Goal: Communication & Community: Answer question/provide support

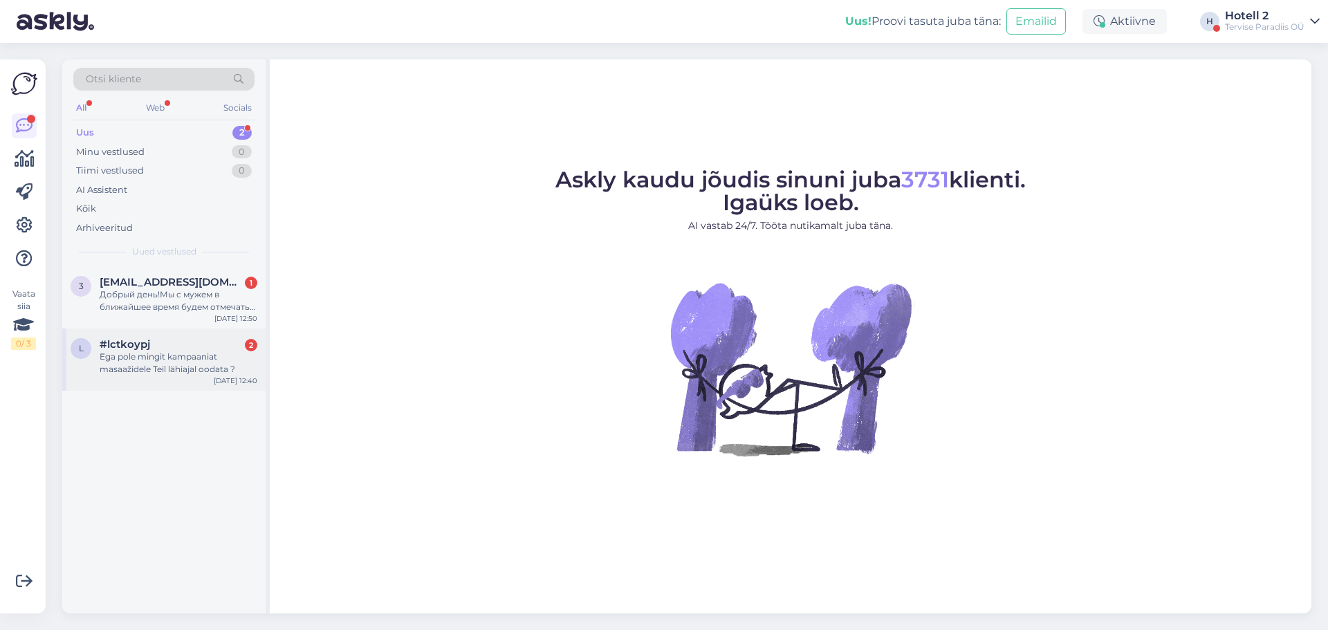
click at [145, 365] on div "Ega pole mingit kampaaniat masaažidele Teil lähiajal oodata ?" at bounding box center [179, 363] width 158 height 25
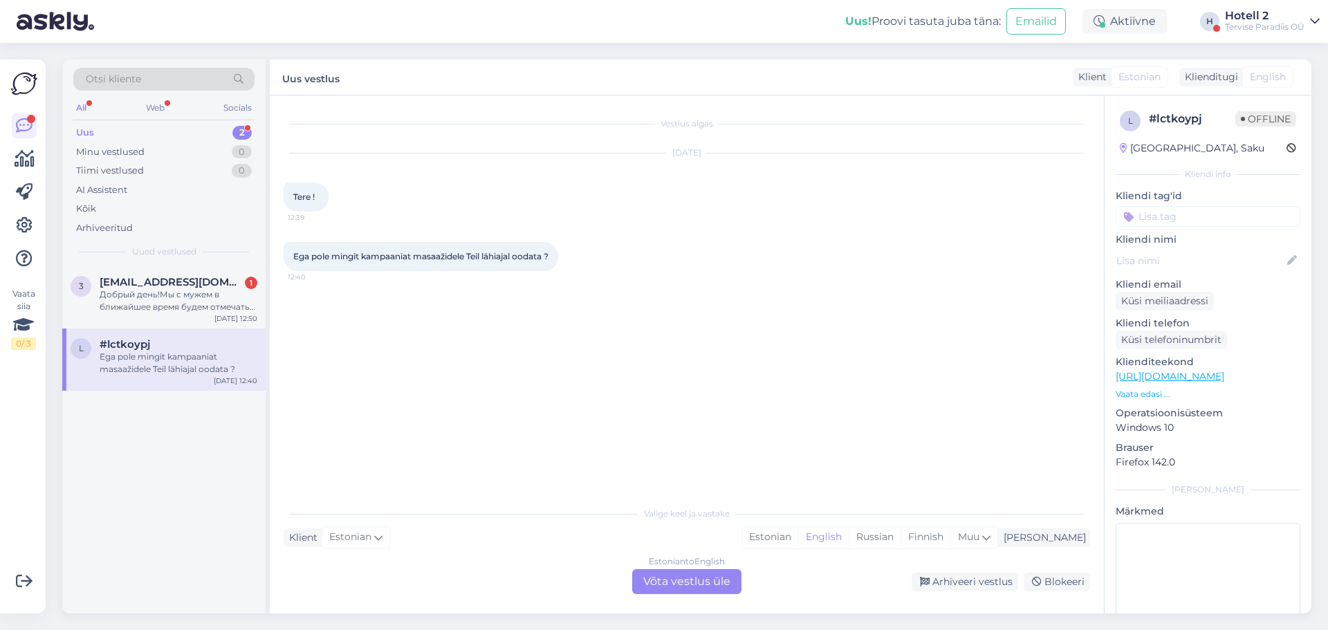
click at [676, 580] on div "Estonian to English Võta vestlus üle" at bounding box center [686, 581] width 109 height 25
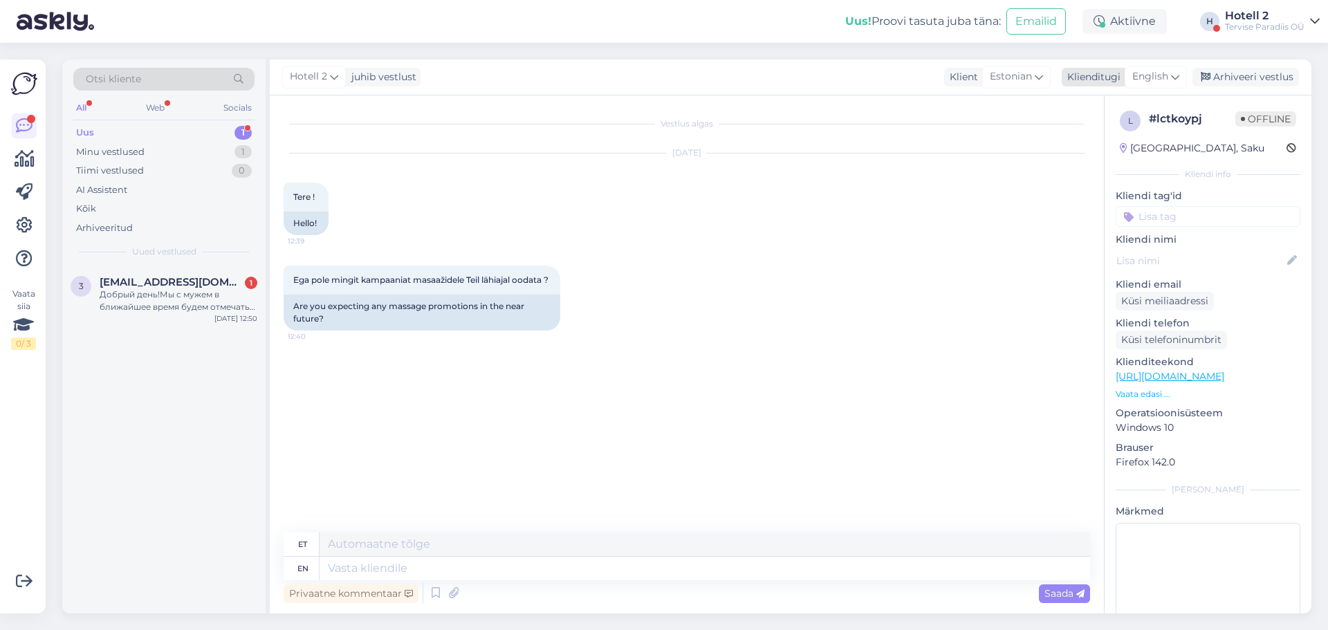
click at [1178, 81] on icon at bounding box center [1175, 76] width 8 height 15
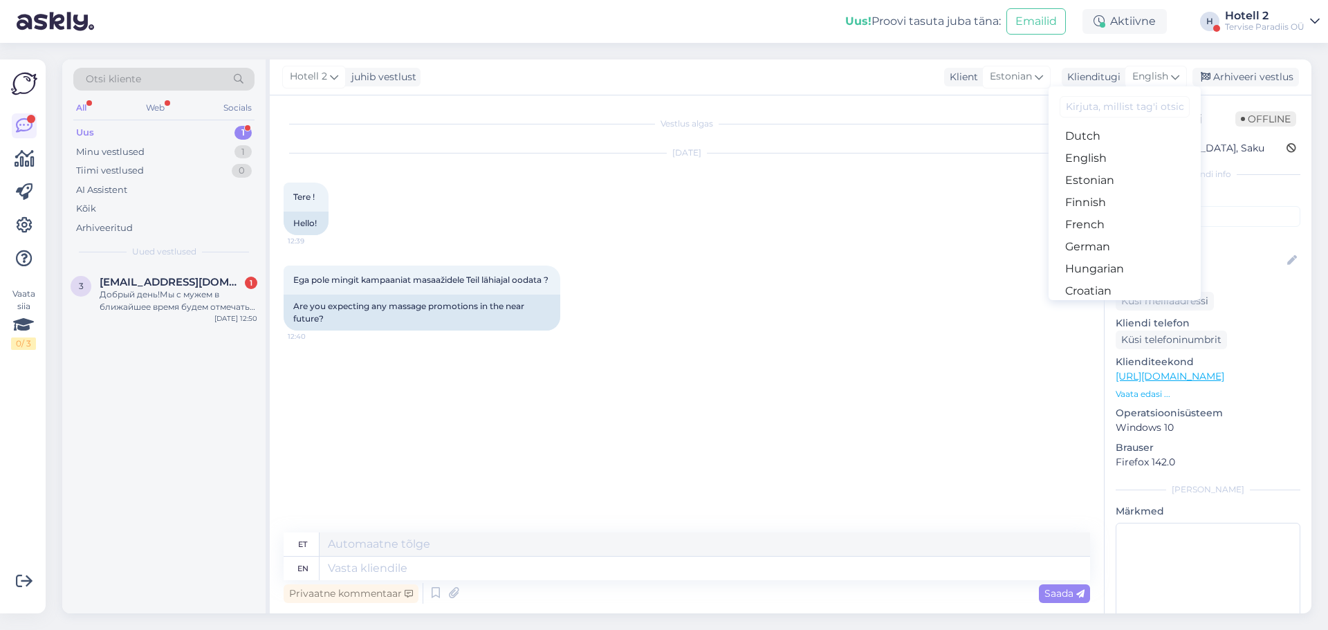
scroll to position [138, 0]
click at [1099, 180] on link "Estonian" at bounding box center [1125, 177] width 152 height 22
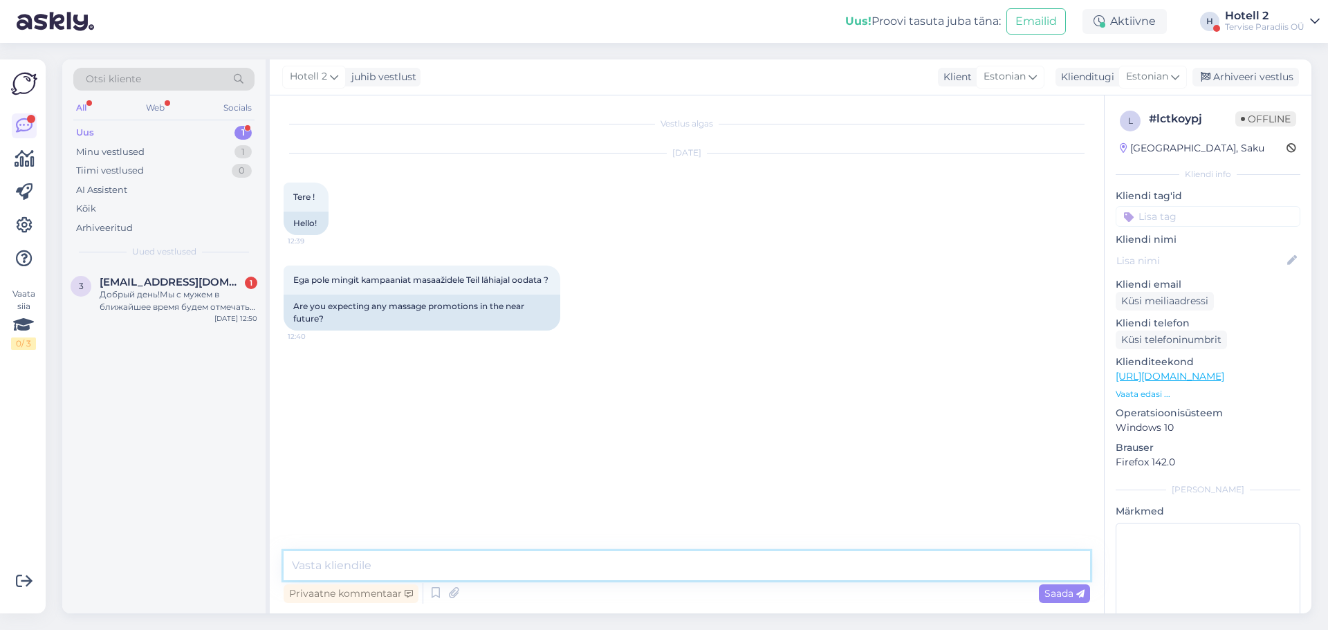
click at [425, 557] on textarea at bounding box center [687, 565] width 807 height 29
type textarea "Tere, massaazide kohta saate infot tel [PHONE_NUMBER] või aadressil [EMAIL_ADDR…"
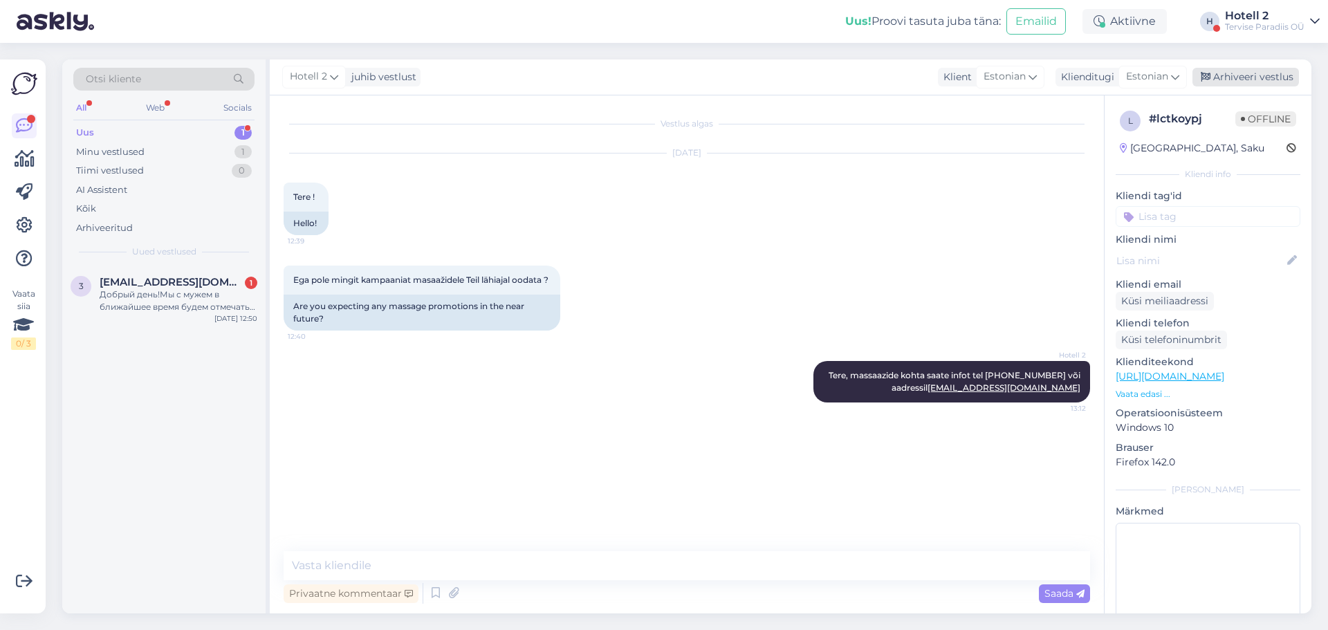
click at [1248, 76] on div "Arhiveeri vestlus" at bounding box center [1246, 77] width 107 height 19
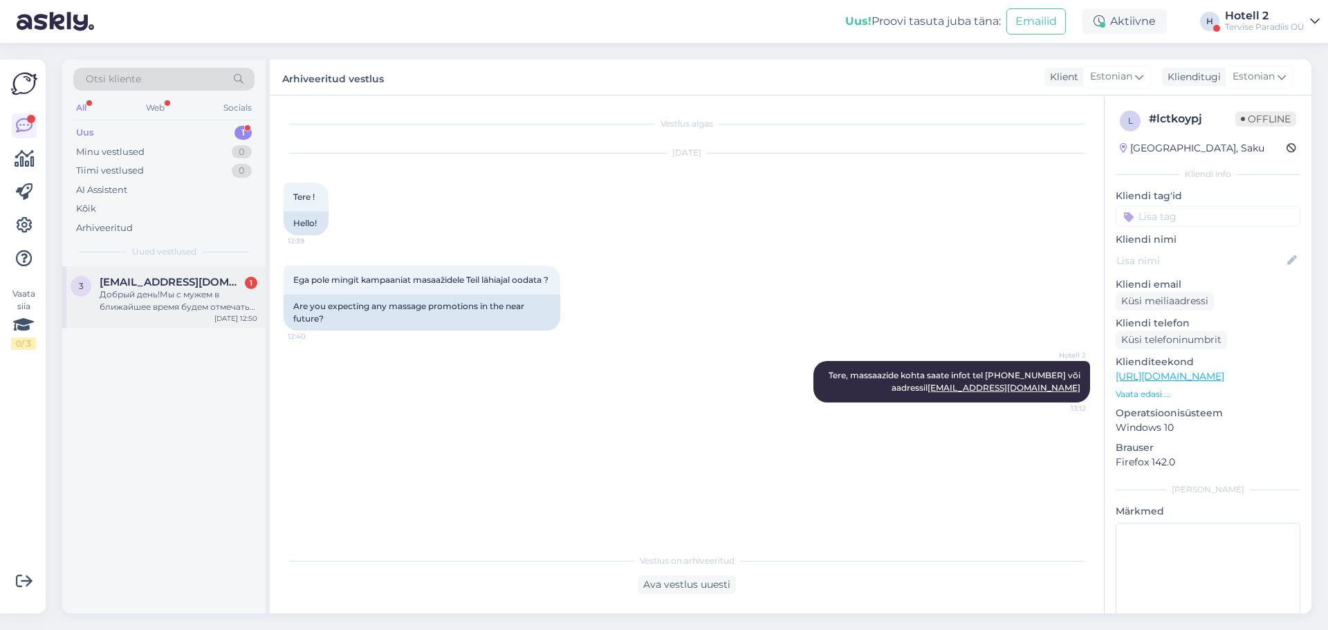
click at [174, 302] on div "Добрый день!Мы с мужем в ближайшее время будем отмечать 20 годовщину со дня с в…" at bounding box center [179, 300] width 158 height 25
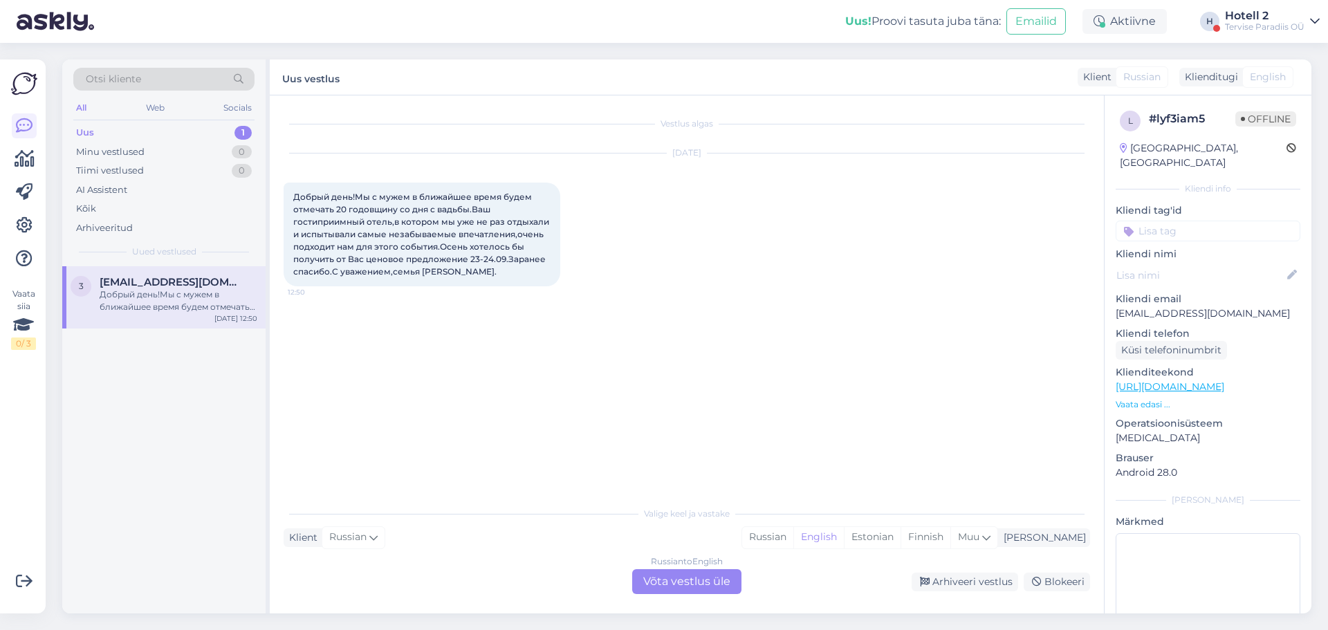
click at [699, 576] on div "Russian to English Võta vestlus üle" at bounding box center [686, 581] width 109 height 25
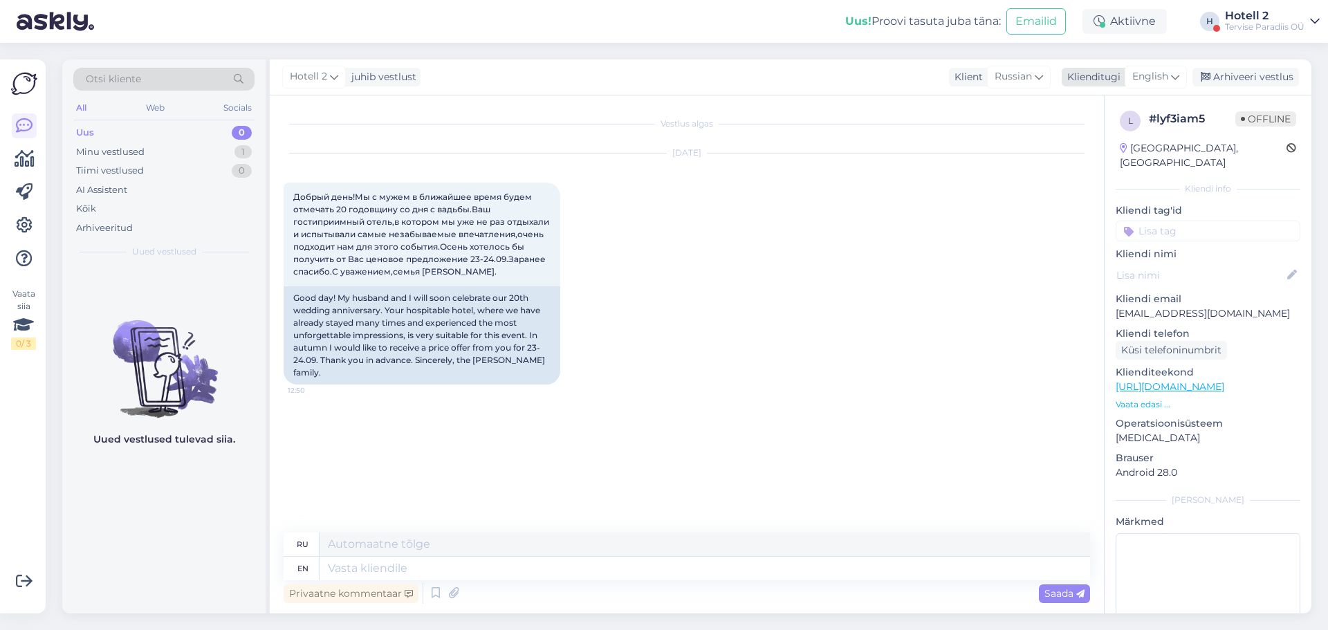
click at [1176, 79] on icon at bounding box center [1175, 76] width 8 height 15
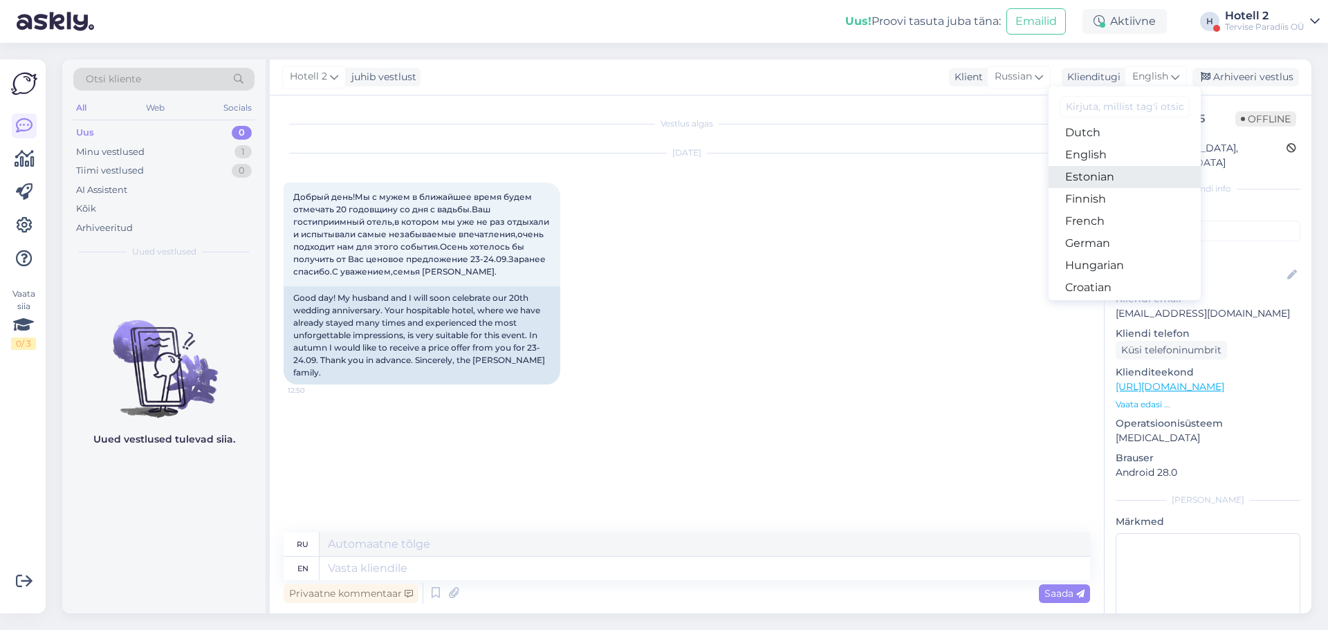
click at [1105, 178] on link "Estonian" at bounding box center [1125, 177] width 152 height 22
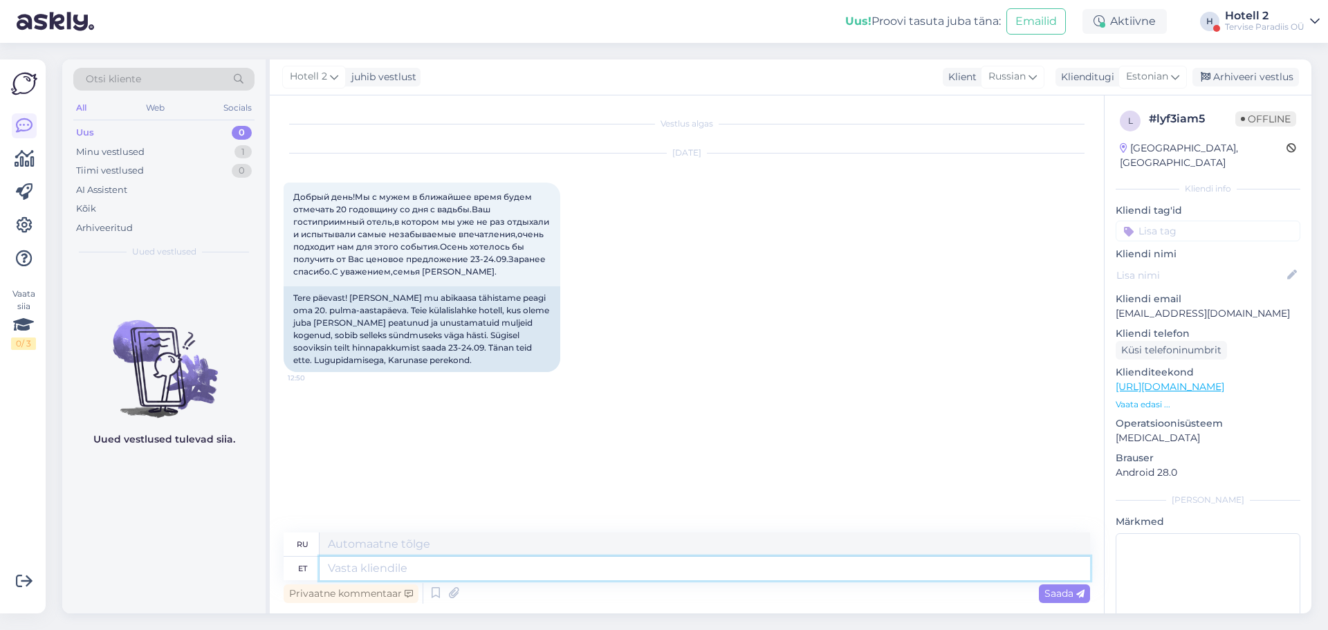
click at [383, 572] on textarea at bounding box center [705, 569] width 771 height 24
type textarea "Tere,"
type textarea "Привет,"
type textarea "Tere, palun"
type textarea "Здравствуйте, пожалуйста."
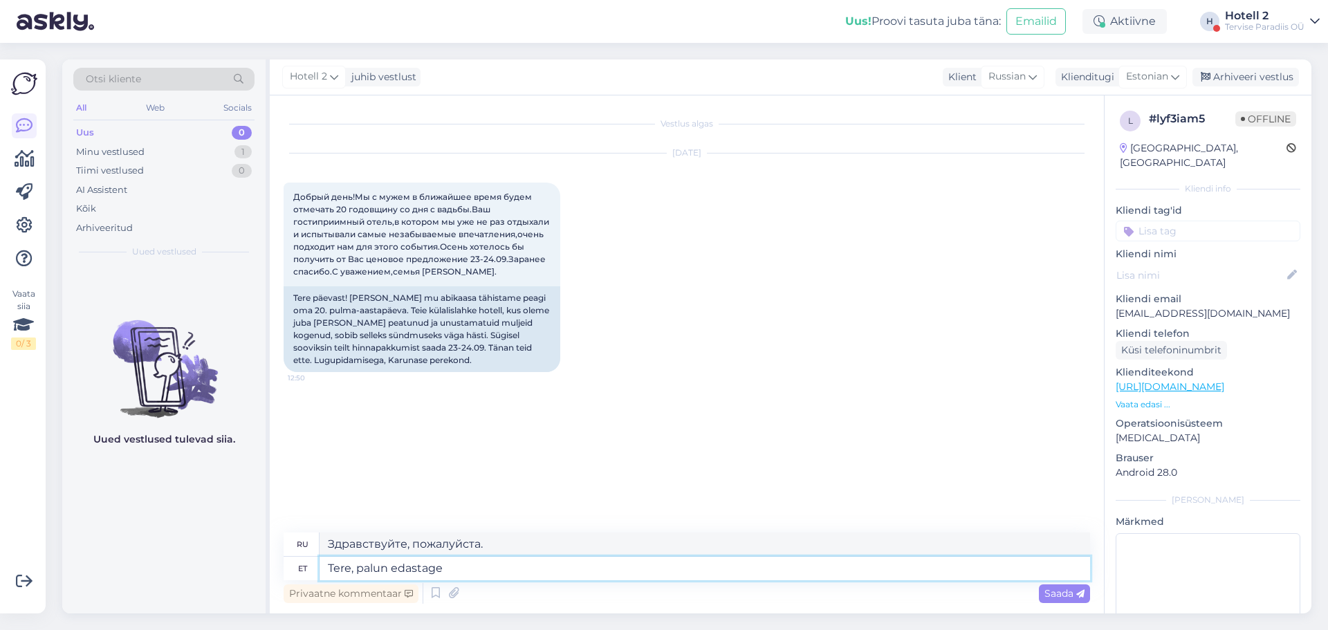
type textarea "Tere, palun edastage"
type textarea "Здравствуйте, пожалуйста, перешлите"
type textarea "Tere, palun edastage oma"
type textarea "Здравствуйте, пожалуйста, перешлите ваш"
type textarea "Tere, palun edastage oma broneerimissoov"
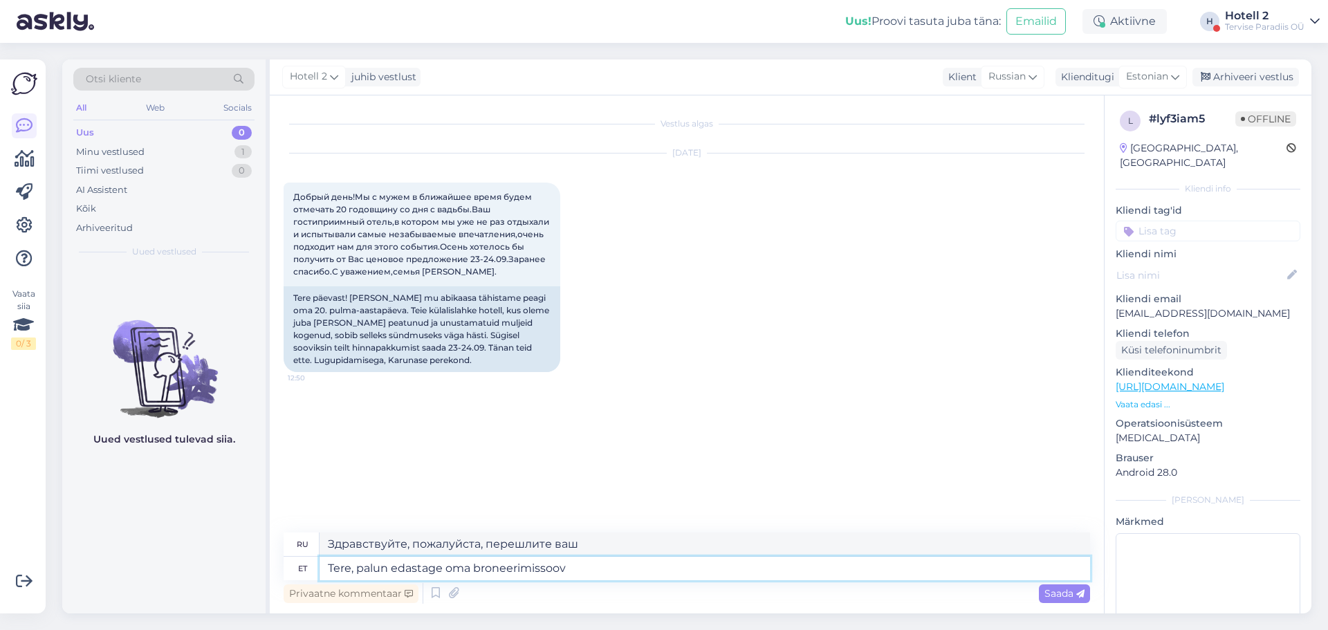
type textarea "Здравствуйте, пожалуйста, отправьте запрос на бронирование."
type textarea "Tere, palun edastage oma broneerimissoov aadressile"
type textarea "Здравствуйте, пожалуйста, отправьте запрос на бронирование на адрес"
type textarea "Tere, palun edastage oma broneerimissoov aadressile sales@"
type textarea "Здравствуйте, отправьте, пожалуйста, запрос на бронирование в отдел продаж."
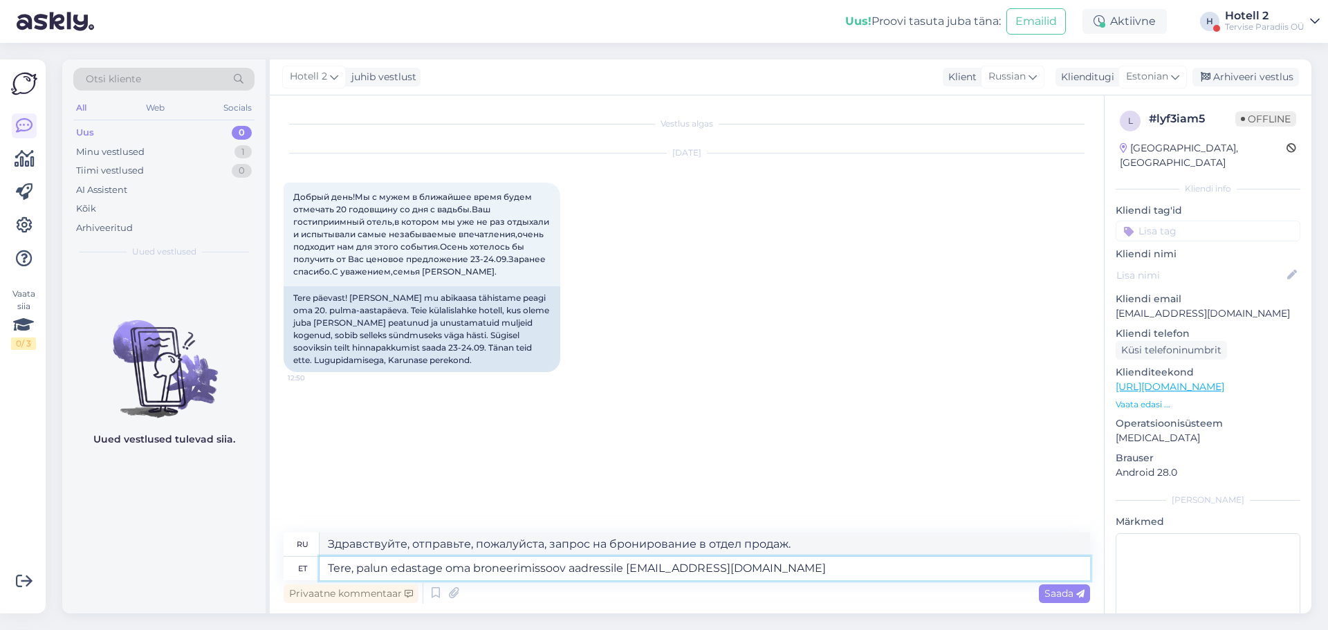
type textarea "Tere, palun edastage oma broneerimissoov aadressile [EMAIL_ADDRESS][DOMAIN_NAME]"
type textarea "Здравствуйте, отправьте запрос на бронирование на [EMAIL_ADDRESS][DOMAIN_NAME]"
type textarea "Tere, palun edastage oma broneerimissoov aadressile [EMAIL_ADDRESS][DOMAIN_NAME…"
type textarea "Здравствуйте, пожалуйста, отправьте запрос на бронирование на [EMAIL_ADDRESS][D…"
type textarea "Tere, palun edastage oma broneerimissoov aadressile [EMAIL_ADDRESS][DOMAIN_NAME…"
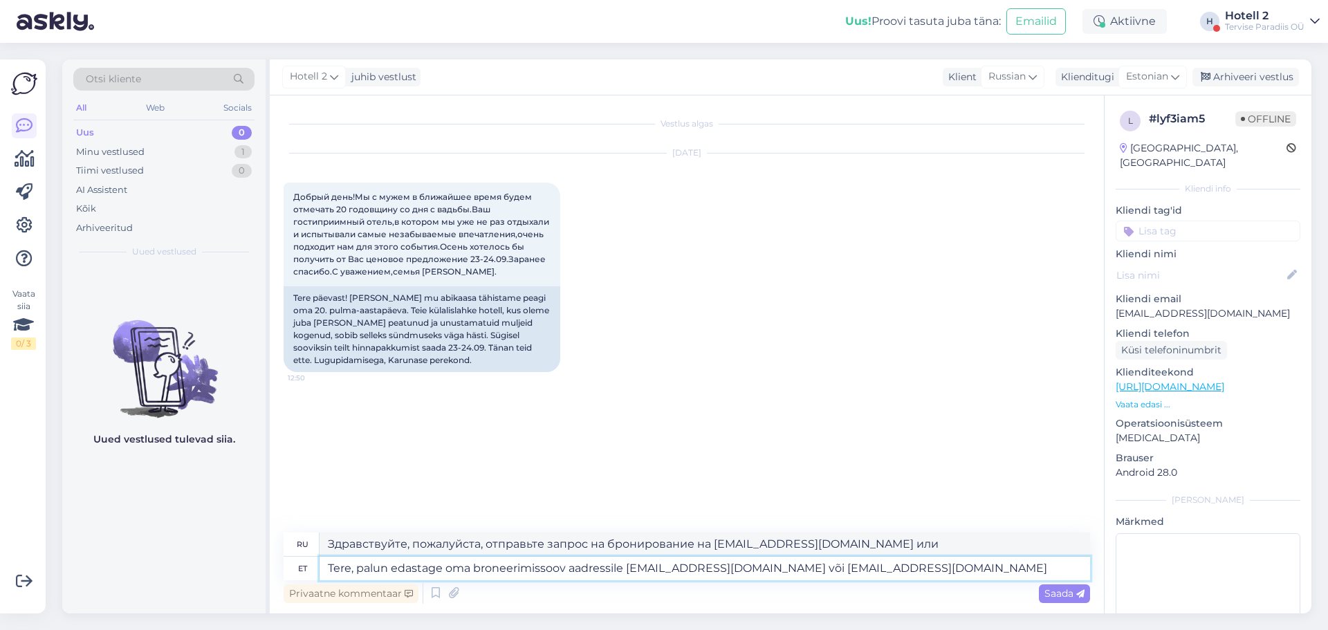
type textarea "Здравствуйте, отправьте запрос на бронирование на [EMAIL_ADDRESS][DOMAIN_NAME] …"
type textarea "Tere, palun edastage oma broneerimissoov aadressile [EMAIL_ADDRESS][DOMAIN_NAME…"
click at [1065, 596] on span "Saada" at bounding box center [1065, 593] width 40 height 12
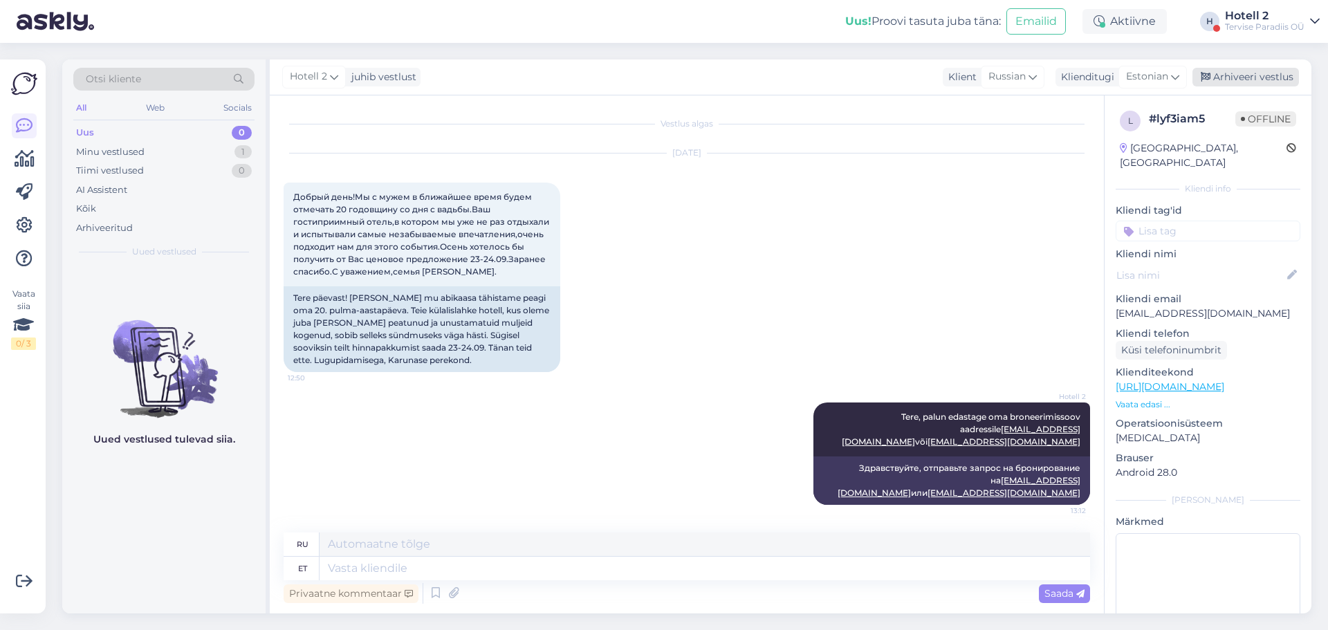
click at [1240, 78] on div "Arhiveeri vestlus" at bounding box center [1246, 77] width 107 height 19
